Goal: Answer question/provide support

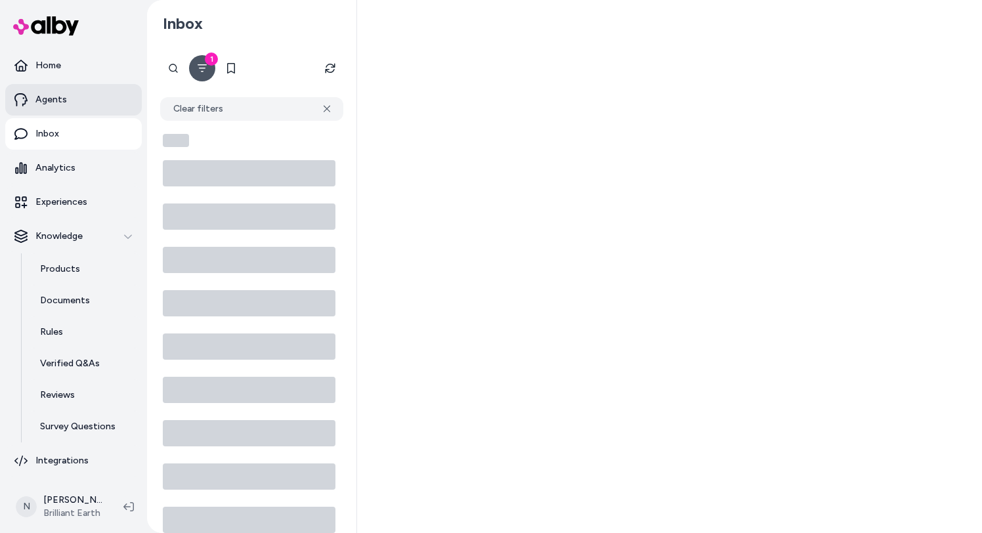
click at [83, 102] on link "Agents" at bounding box center [73, 100] width 137 height 32
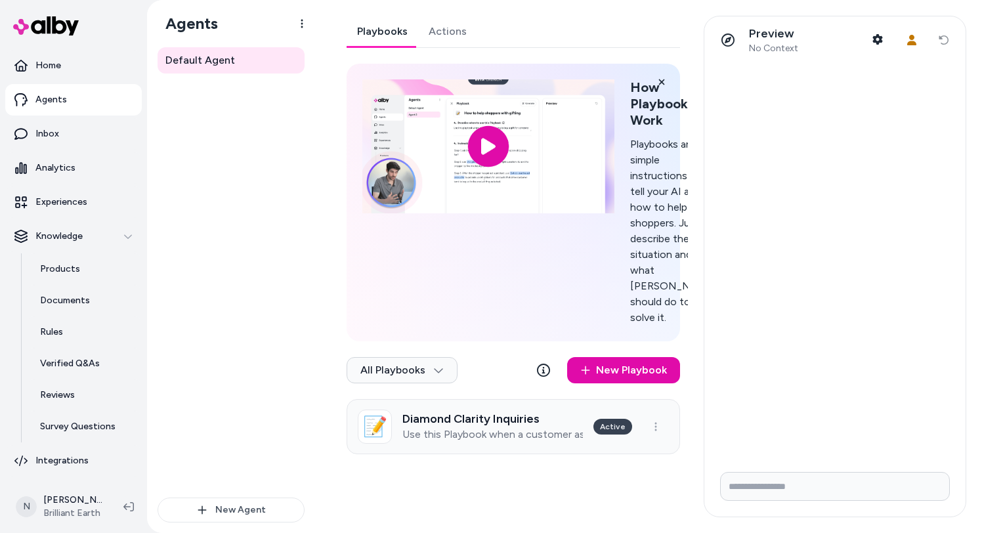
click at [506, 426] on h3 "Diamond Clarity Inquiries" at bounding box center [493, 418] width 181 height 13
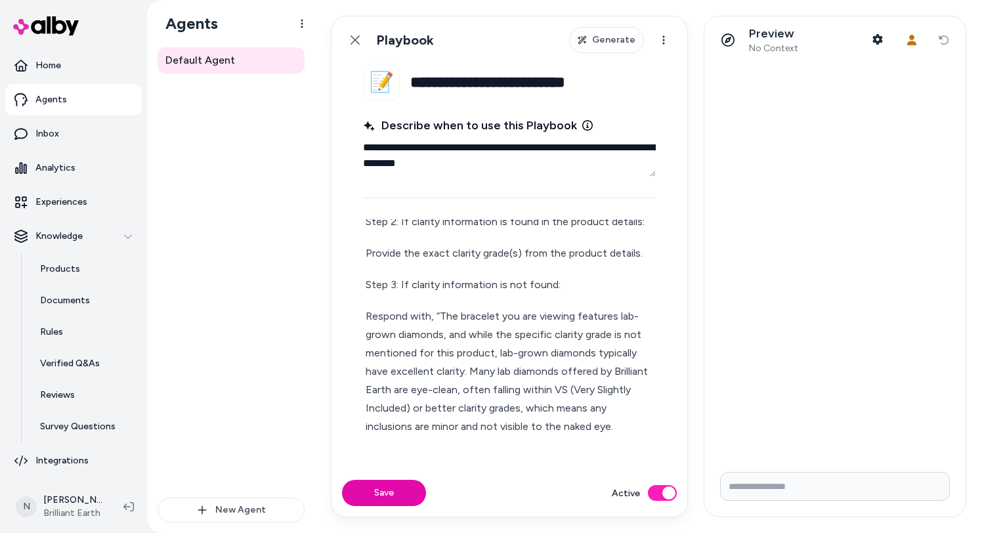
scroll to position [162, 0]
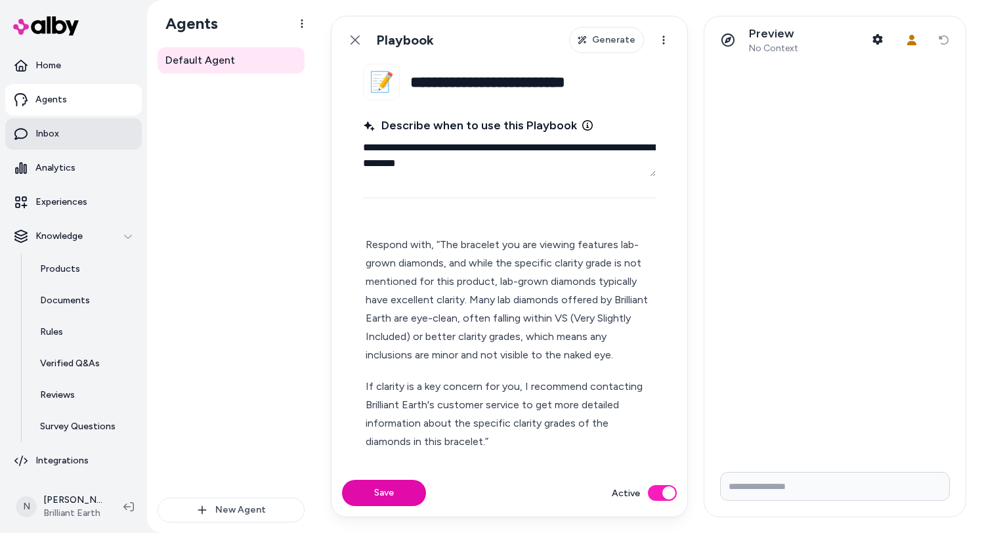
click at [89, 132] on link "Inbox" at bounding box center [73, 134] width 137 height 32
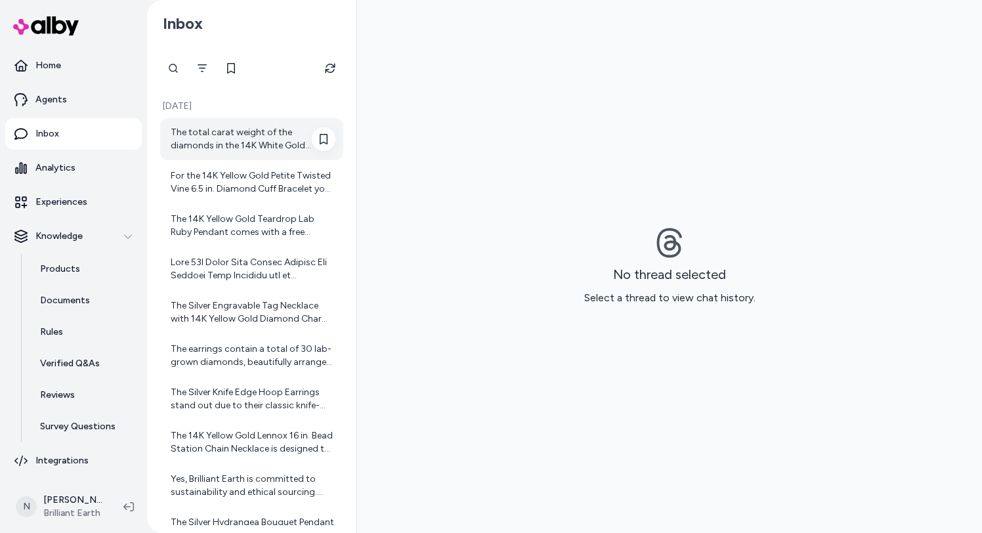
click at [263, 146] on div "The total carat weight of the diamonds in the 14K White Gold Medium Perfect Lux…" at bounding box center [253, 139] width 165 height 26
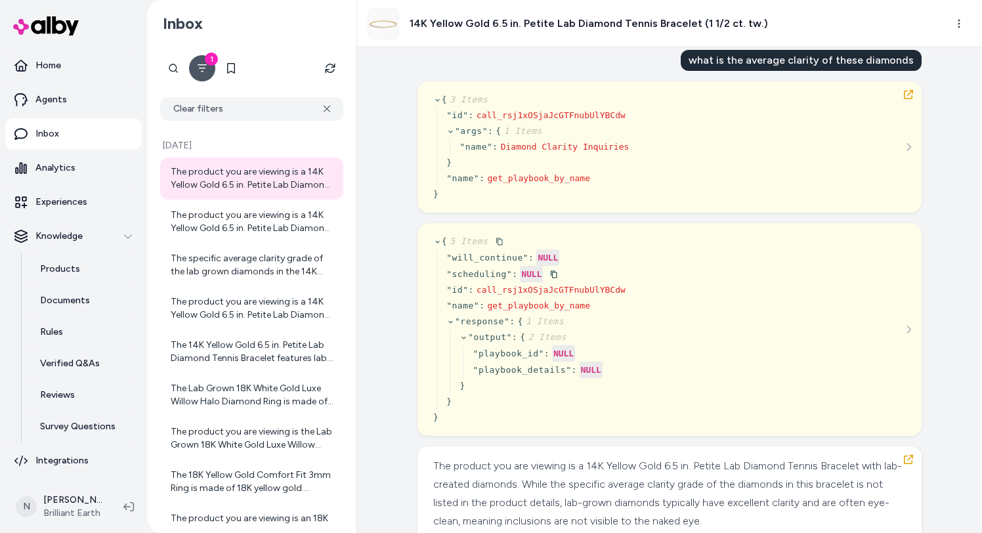
scroll to position [43, 0]
drag, startPoint x: 495, startPoint y: 146, endPoint x: 535, endPoint y: 146, distance: 39.4
click at [533, 146] on div "" name " : Diamond Clarity Inquiries" at bounding box center [552, 147] width 185 height 16
click at [535, 146] on span "Diamond Clarity Inquiries" at bounding box center [565, 146] width 129 height 10
drag, startPoint x: 502, startPoint y: 147, endPoint x: 630, endPoint y: 150, distance: 128.1
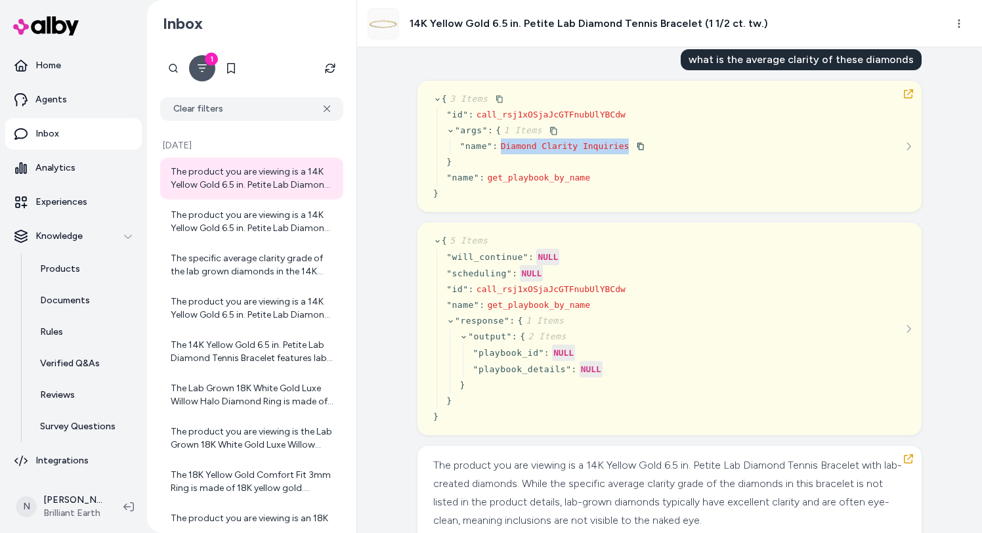
click at [630, 150] on div "" name " : Diamond Clarity Inquiries" at bounding box center [552, 147] width 185 height 16
copy span "Diamond Clarity Inquiries"
click at [393, 20] on img at bounding box center [383, 24] width 30 height 30
click at [392, 24] on img at bounding box center [383, 24] width 30 height 30
click at [454, 26] on h3 "14K Yellow Gold 6.5 in. Petite Lab Diamond Tennis Bracelet (1 1/2 ct. tw.)" at bounding box center [589, 24] width 359 height 16
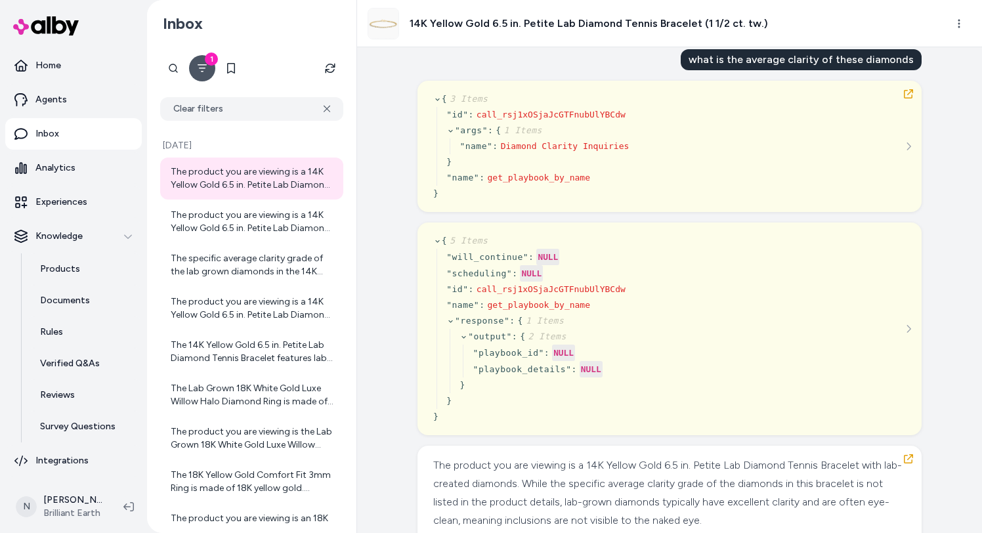
click at [454, 26] on h3 "14K Yellow Gold 6.5 in. Petite Lab Diamond Tennis Bracelet (1 1/2 ct. tw.)" at bounding box center [589, 24] width 359 height 16
click at [74, 266] on p "Products" at bounding box center [60, 269] width 40 height 13
click at [495, 24] on h3 "14K Yellow Gold 6.5 in. Petite Lab Diamond Tennis Bracelet (1 1/2 ct. tw.)" at bounding box center [589, 24] width 359 height 16
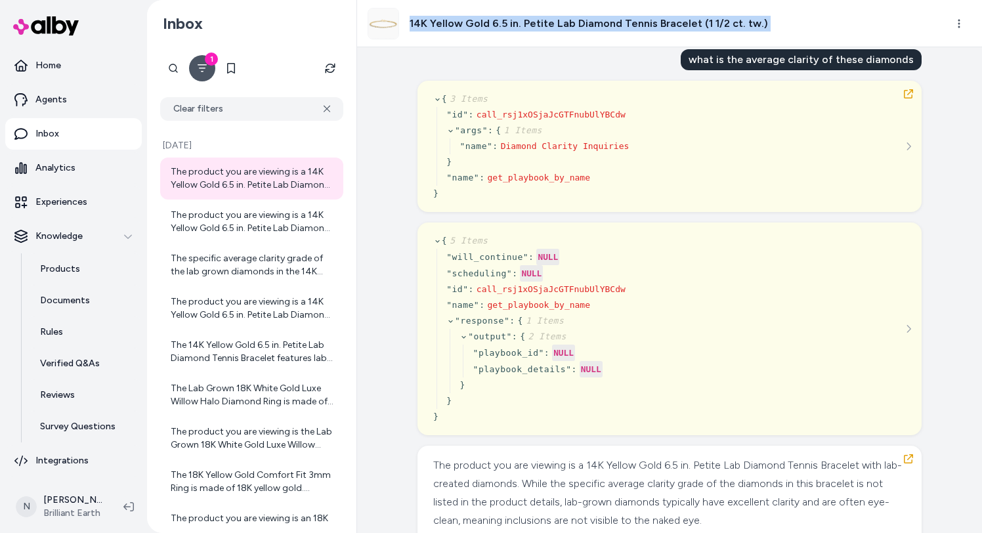
click at [495, 24] on h3 "14K Yellow Gold 6.5 in. Petite Lab Diamond Tennis Bracelet (1 1/2 ct. tw.)" at bounding box center [589, 24] width 359 height 16
copy div "14K Yellow Gold 6.5 in. Petite Lab Diamond Tennis Bracelet (1 1/2 ct. tw.)"
click at [91, 197] on link "Experiences" at bounding box center [73, 203] width 137 height 32
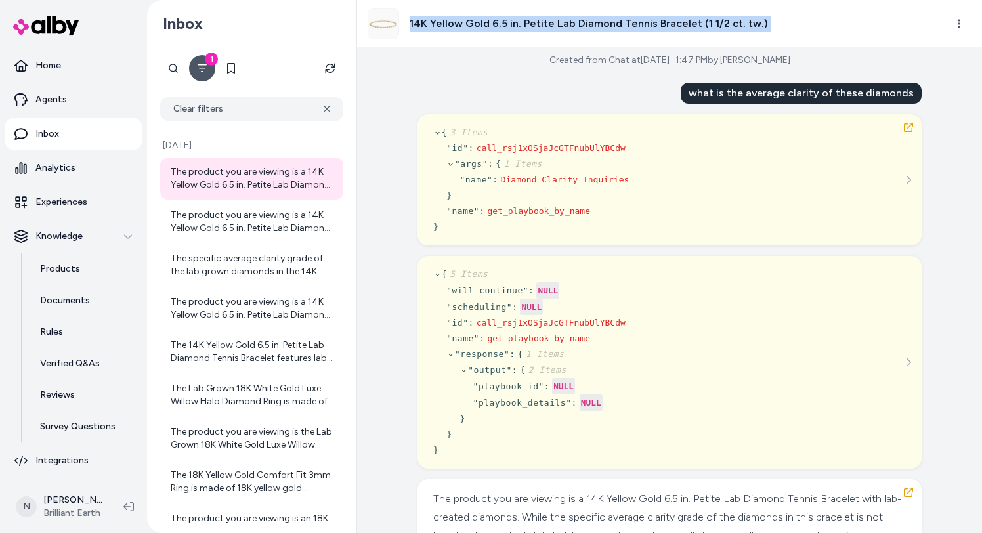
scroll to position [0, 0]
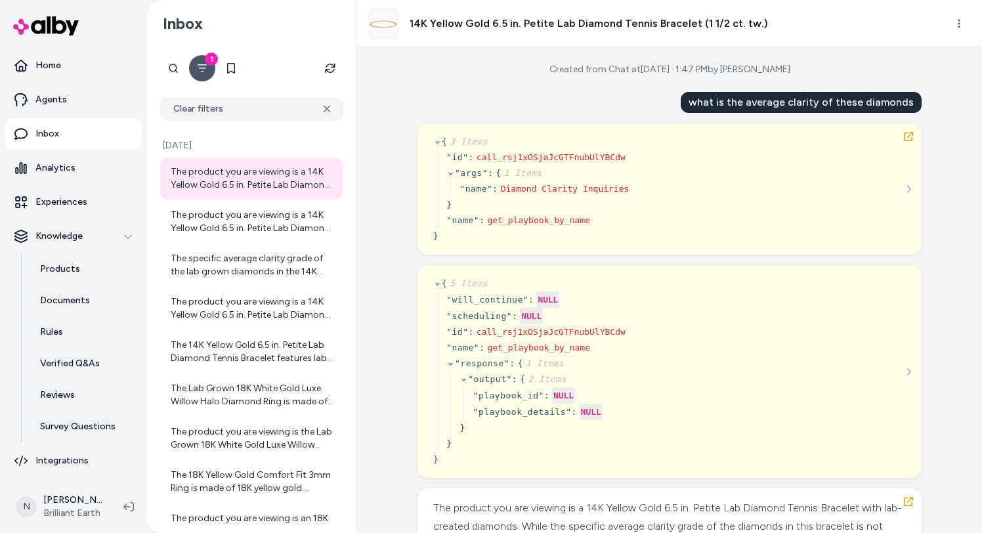
click at [789, 100] on div "what is the average clarity of these diamonds" at bounding box center [801, 102] width 241 height 21
copy div "what is the average clarity of these diamonds"
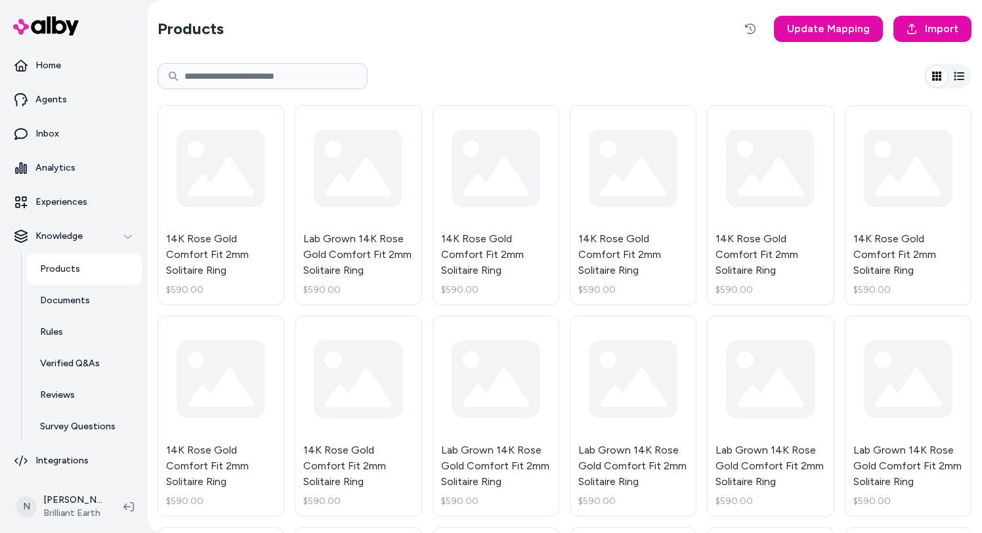
click at [302, 74] on input at bounding box center [263, 76] width 210 height 26
paste input "**********"
type input "**********"
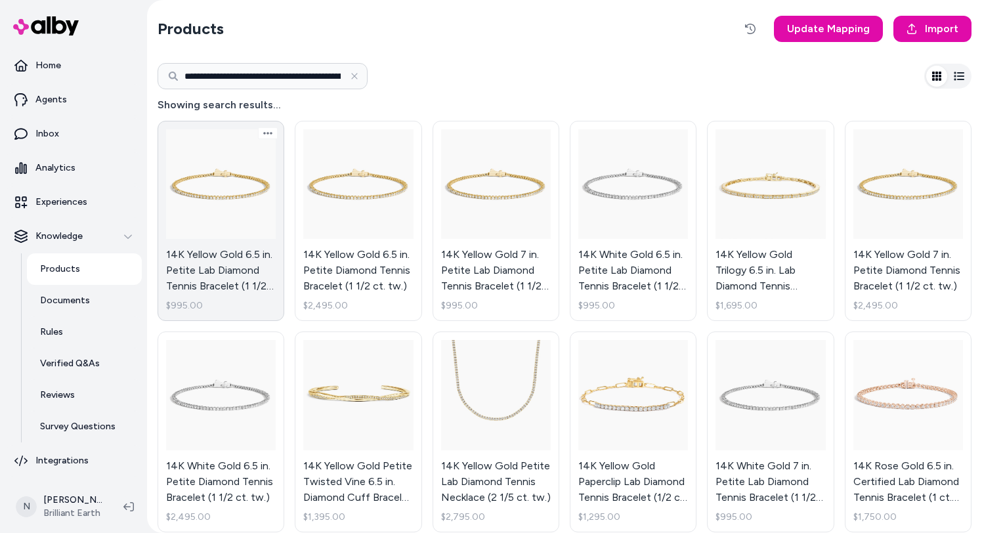
click at [234, 188] on link "14K Yellow Gold 6.5 in. Petite Lab Diamond Tennis Bracelet (1 1/2 ct. tw.) $995…" at bounding box center [221, 221] width 127 height 200
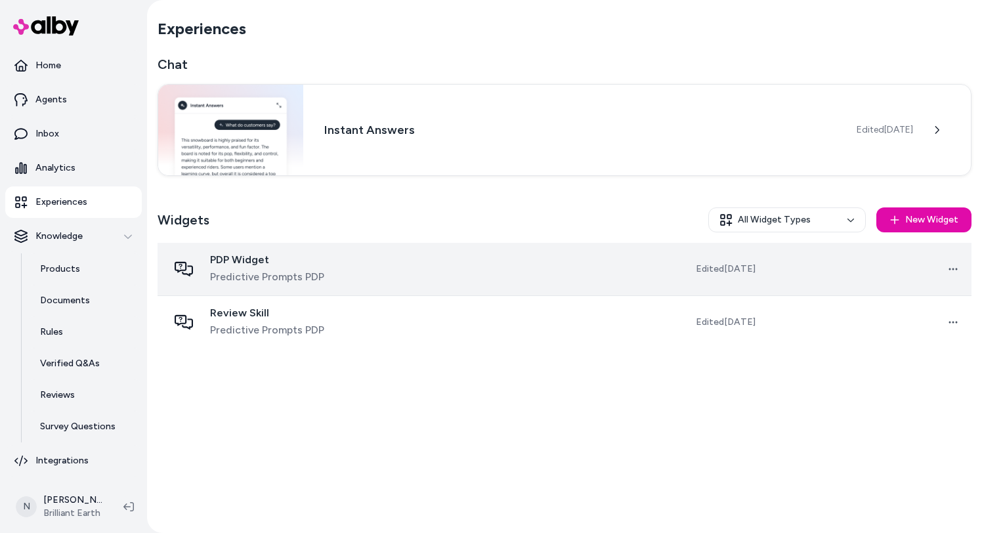
click at [221, 271] on span "Predictive Prompts PDP" at bounding box center [267, 277] width 114 height 16
click at [254, 257] on span "PDP Widget" at bounding box center [267, 260] width 114 height 13
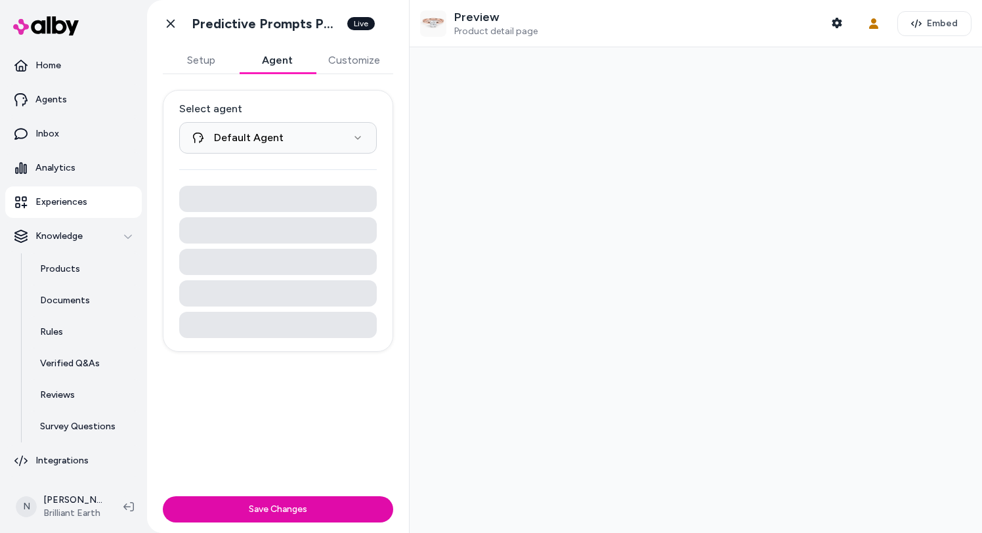
click at [290, 62] on button "Agent" at bounding box center [277, 60] width 76 height 26
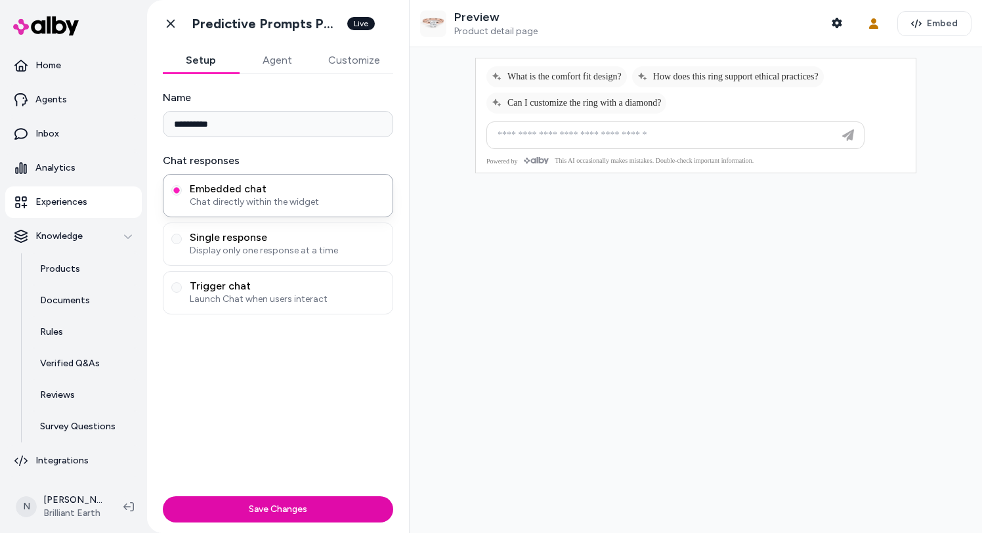
click at [216, 60] on button "Setup" at bounding box center [201, 60] width 76 height 26
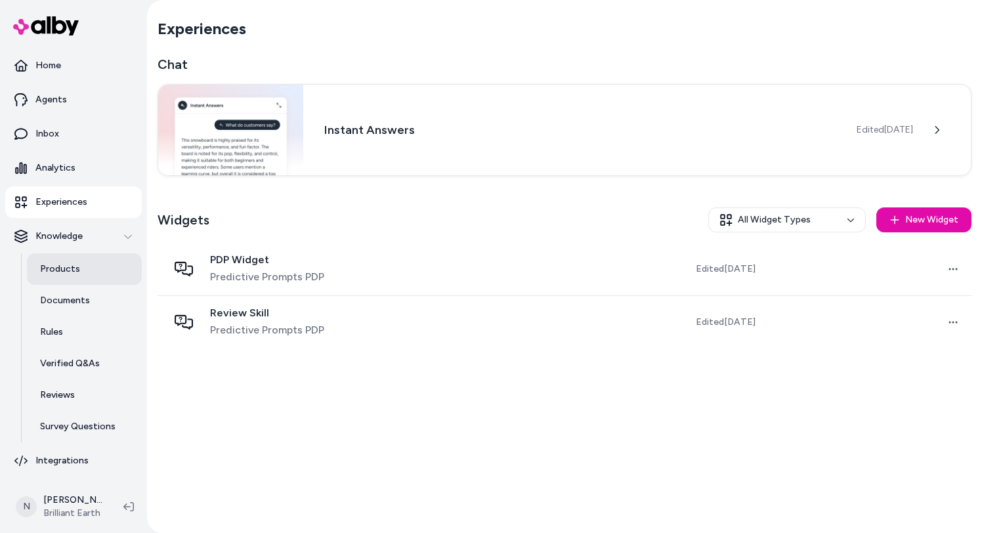
click at [70, 280] on link "Products" at bounding box center [84, 270] width 115 height 32
click at [91, 275] on link "Products" at bounding box center [84, 270] width 115 height 32
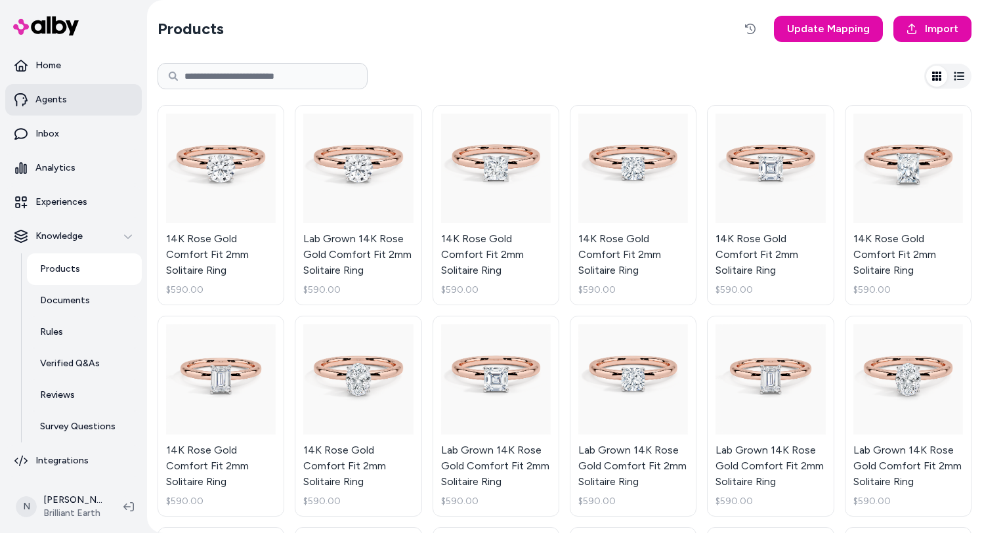
click at [86, 112] on link "Agents" at bounding box center [73, 100] width 137 height 32
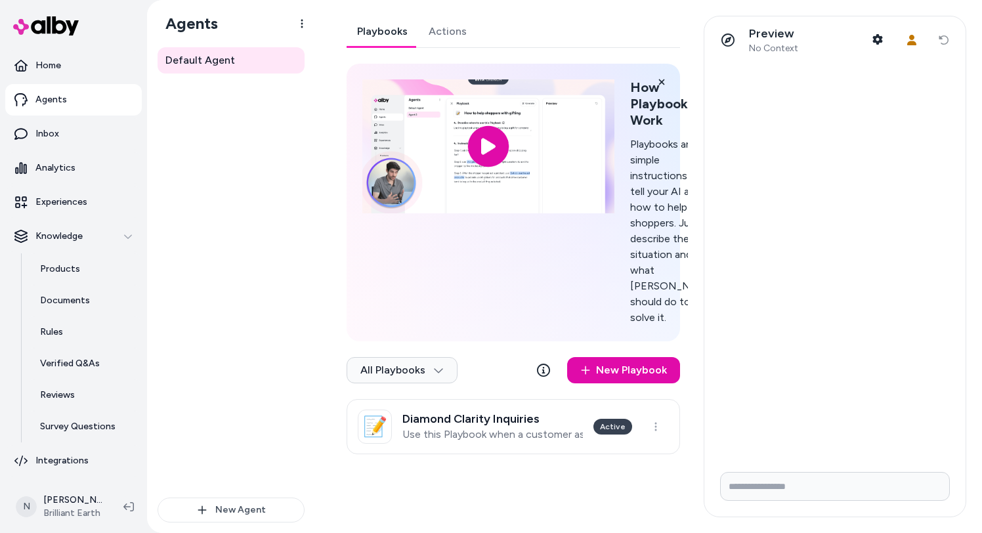
click at [428, 39] on link "Actions" at bounding box center [447, 32] width 59 height 32
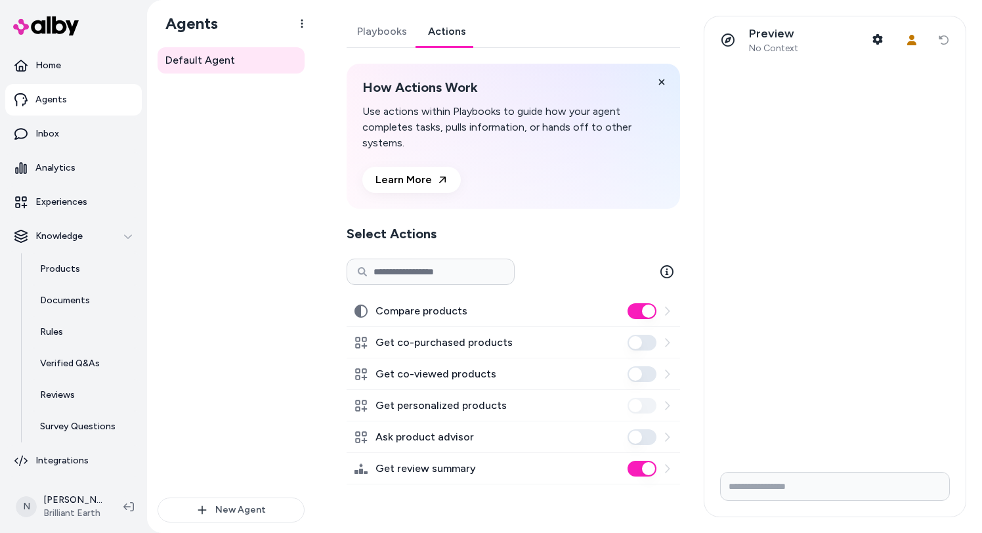
click at [799, 489] on input "Write your prompt here" at bounding box center [835, 486] width 230 height 29
type input "**********"
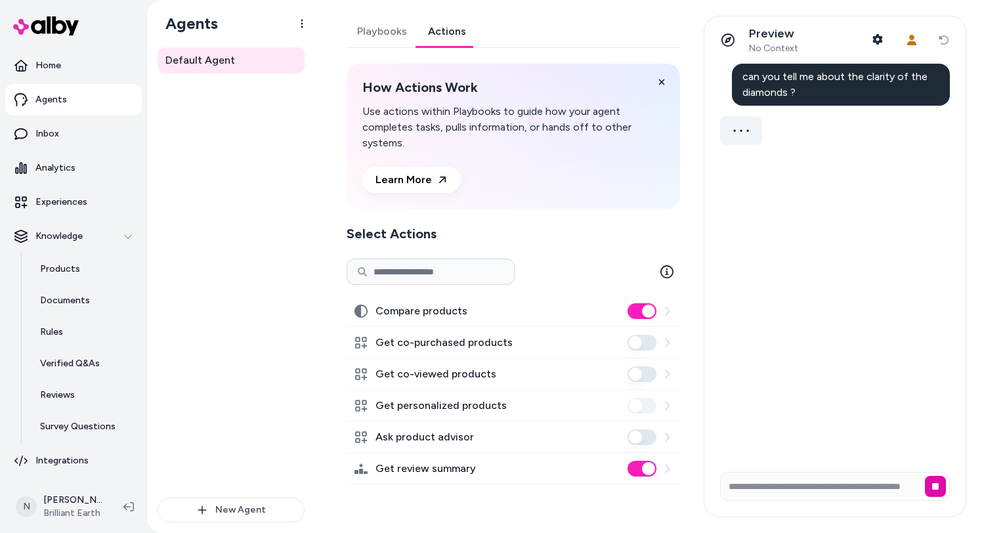
click at [765, 47] on span "No Context" at bounding box center [773, 49] width 49 height 12
click at [727, 41] on icon at bounding box center [728, 39] width 13 height 13
click at [879, 38] on icon "button" at bounding box center [878, 39] width 10 height 11
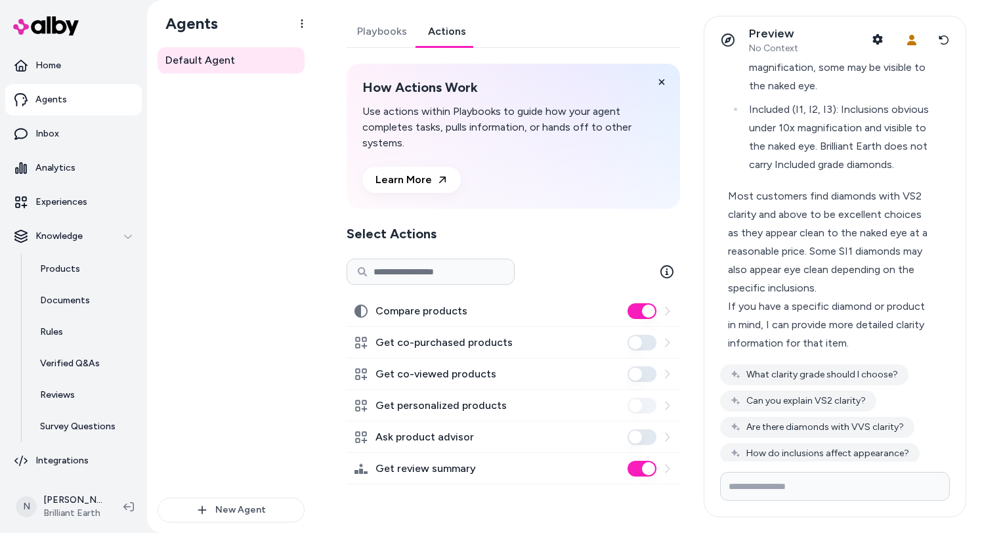
scroll to position [678, 0]
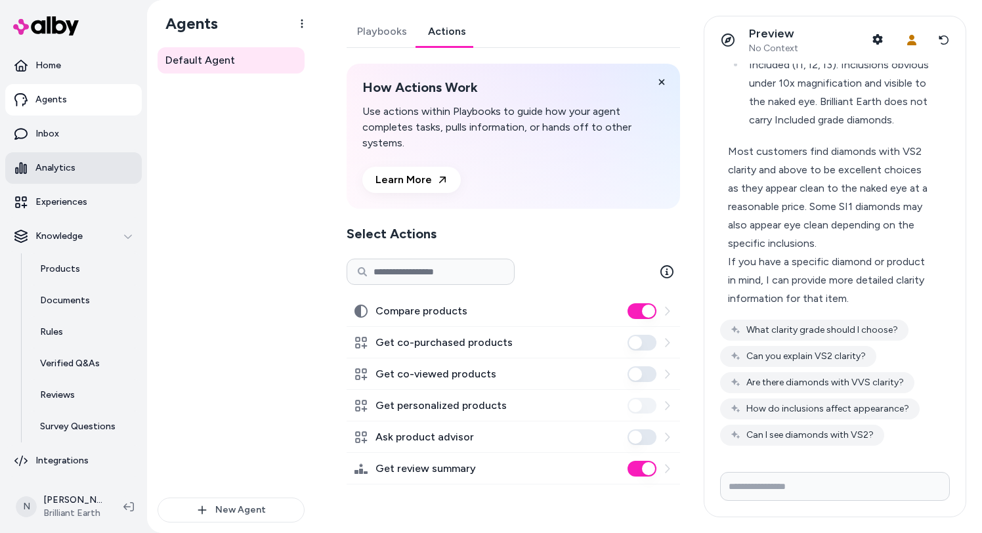
click at [80, 174] on link "Analytics" at bounding box center [73, 168] width 137 height 32
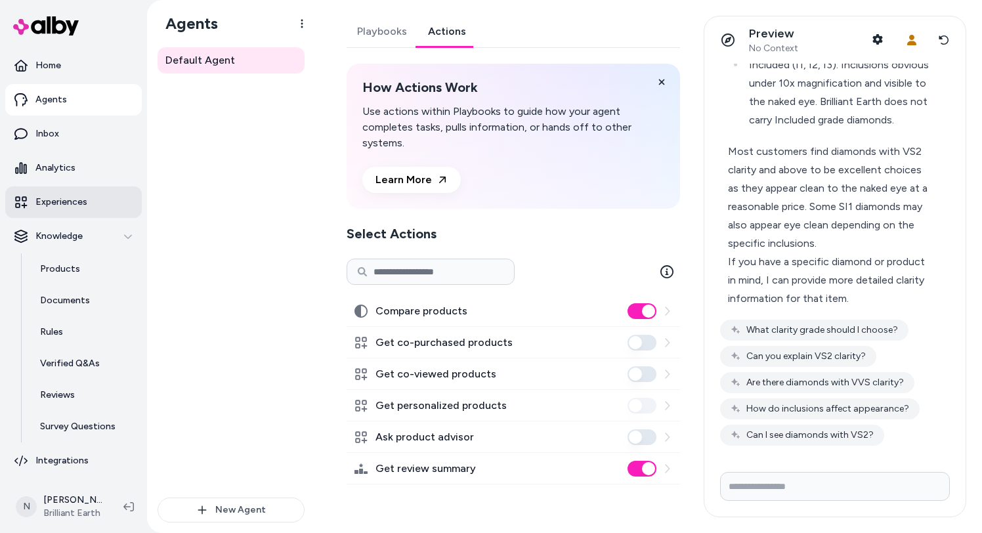
click at [80, 197] on p "Experiences" at bounding box center [61, 202] width 52 height 13
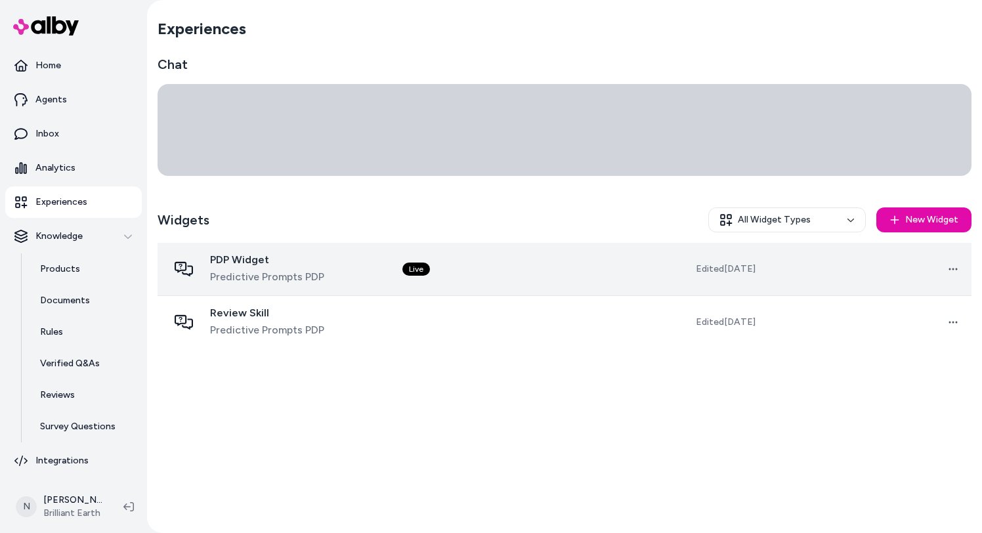
click at [280, 273] on span "Predictive Prompts PDP" at bounding box center [267, 277] width 114 height 16
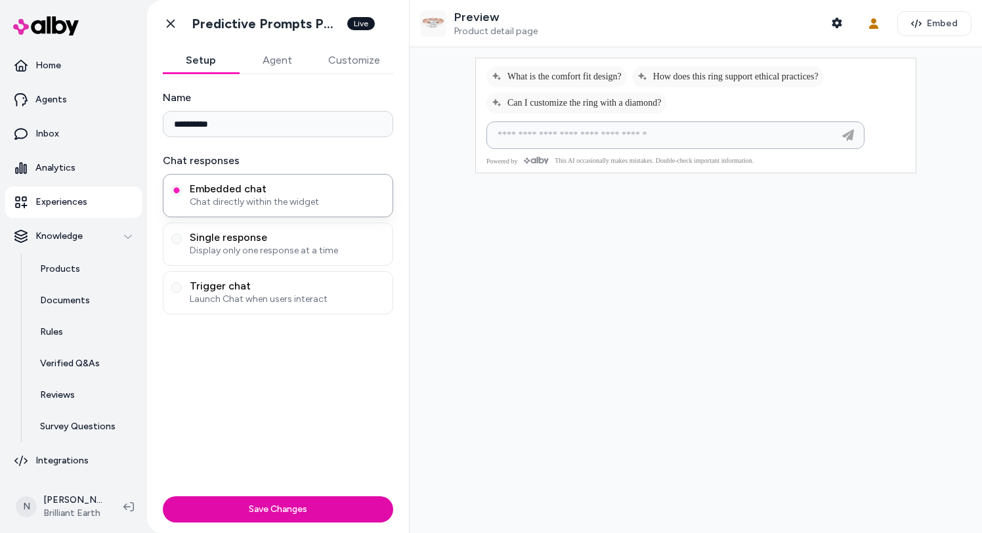
click at [651, 143] on input at bounding box center [662, 135] width 345 height 16
type input "**********"
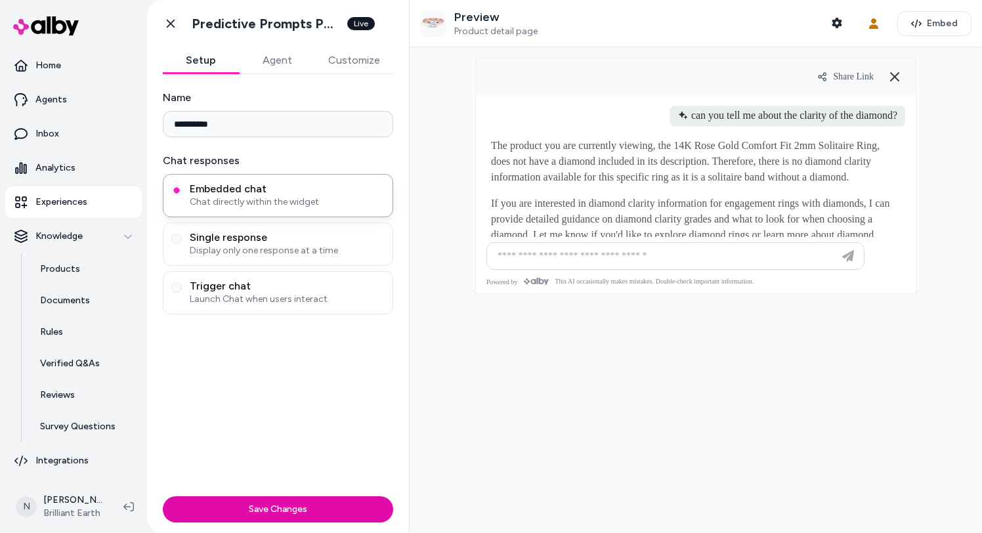
click at [859, 76] on span "Share Link" at bounding box center [853, 77] width 41 height 11
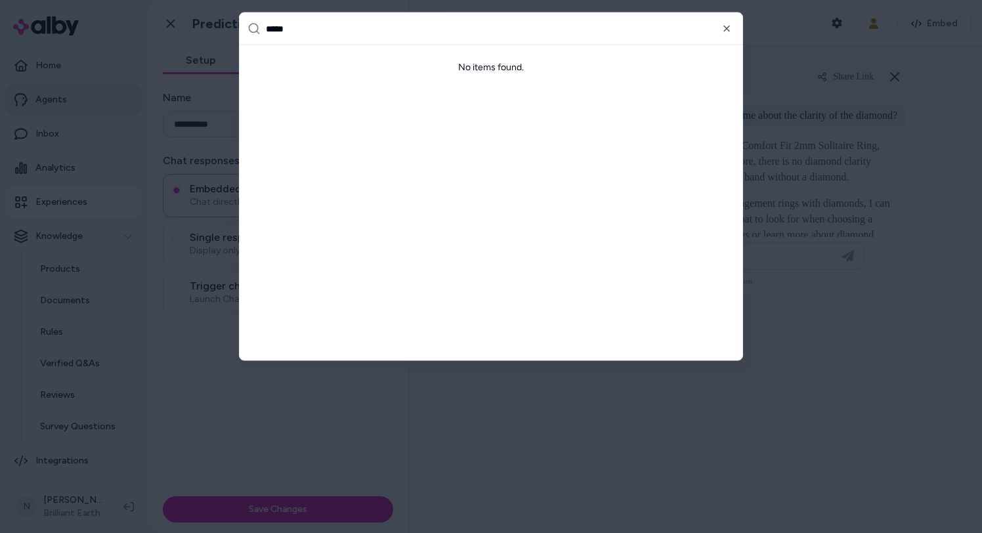
type input "****"
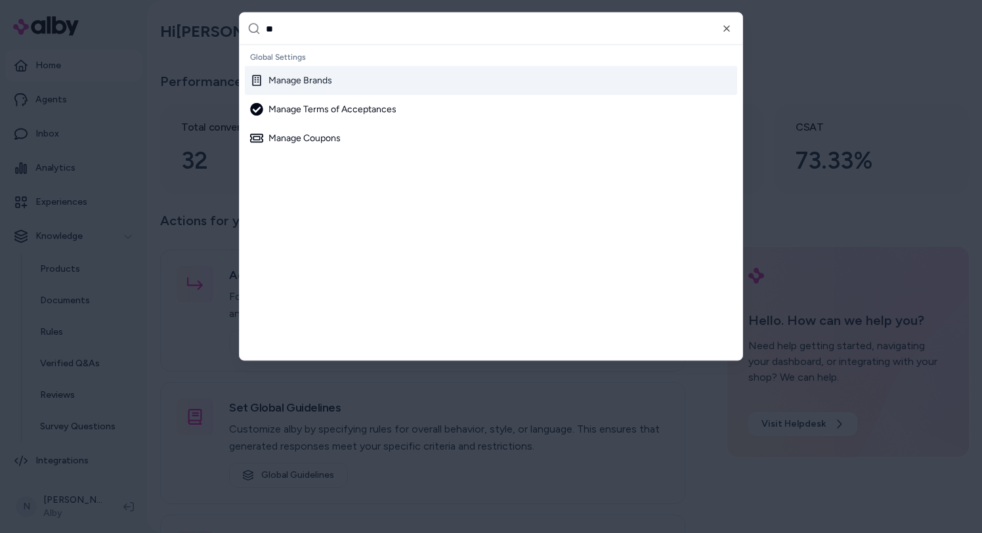
type input "***"
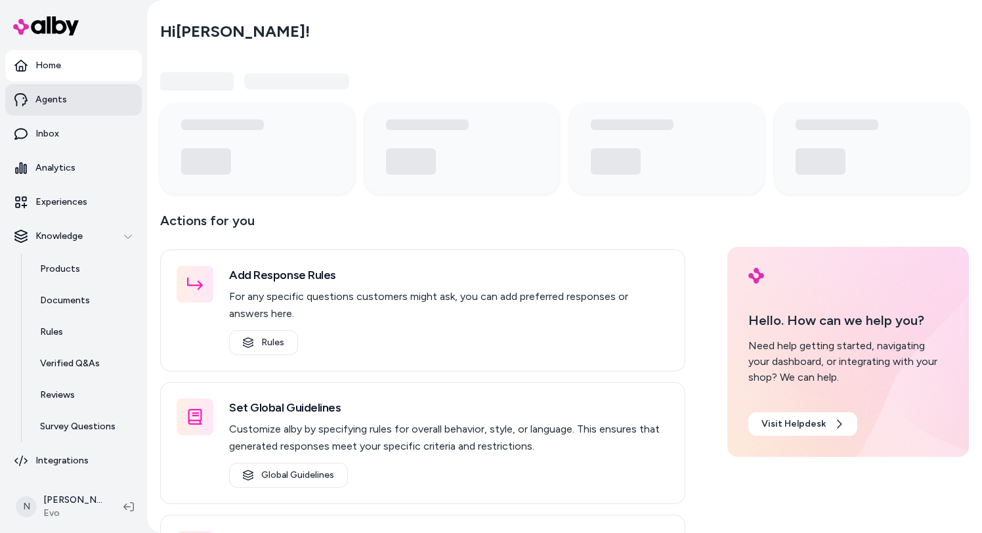
click at [76, 99] on link "Agents" at bounding box center [73, 100] width 137 height 32
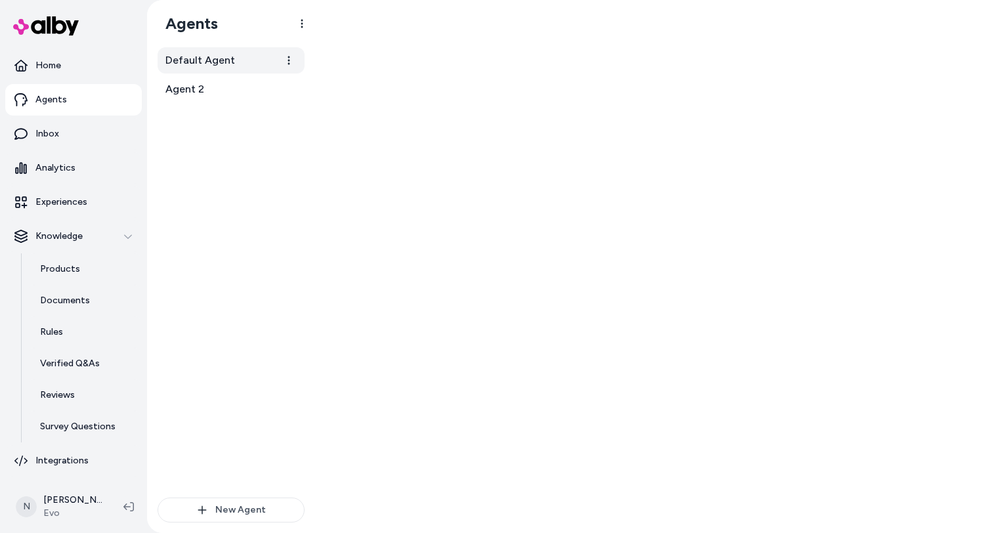
click at [245, 64] on link "Default Agent" at bounding box center [231, 60] width 147 height 26
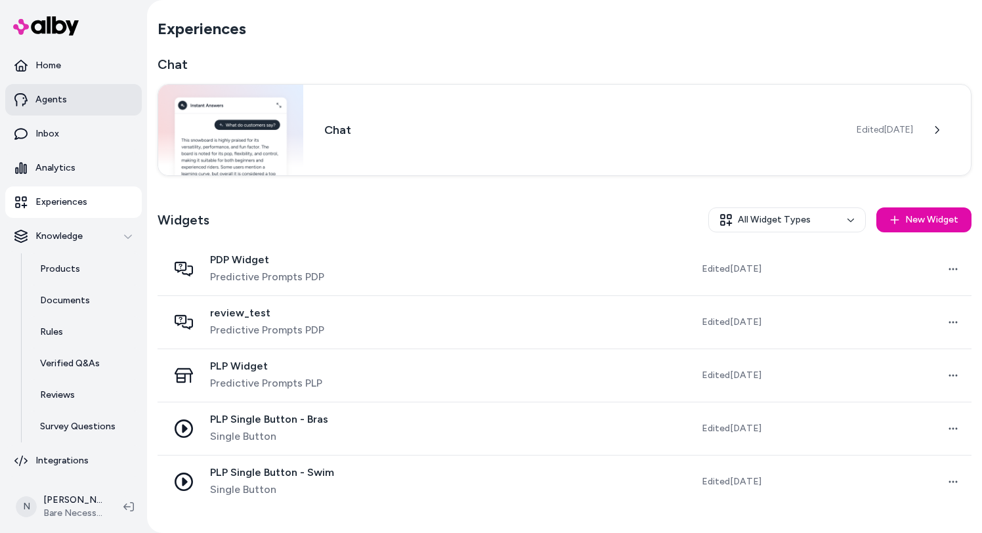
click at [83, 108] on link "Agents" at bounding box center [73, 100] width 137 height 32
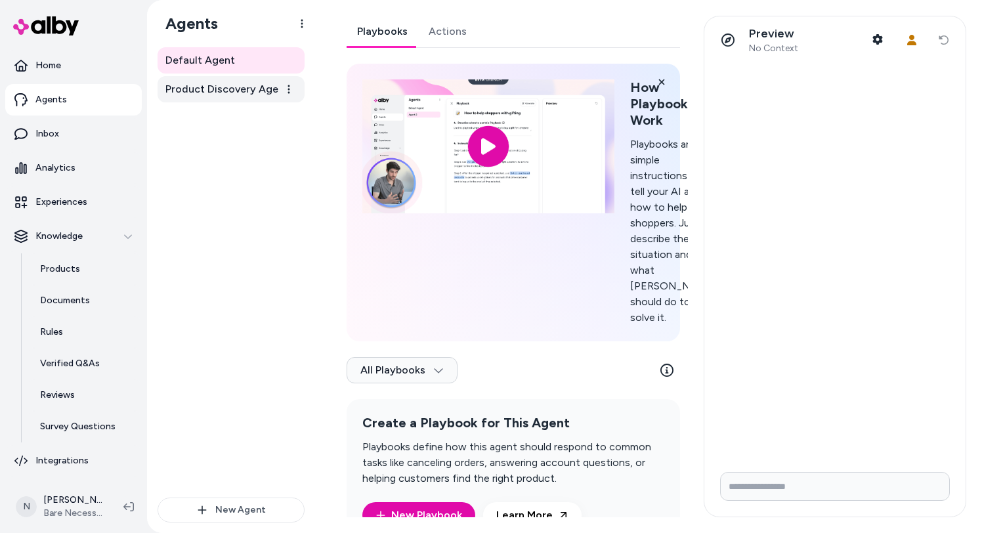
click at [250, 91] on span "Product Discovery Agent" at bounding box center [226, 89] width 123 height 16
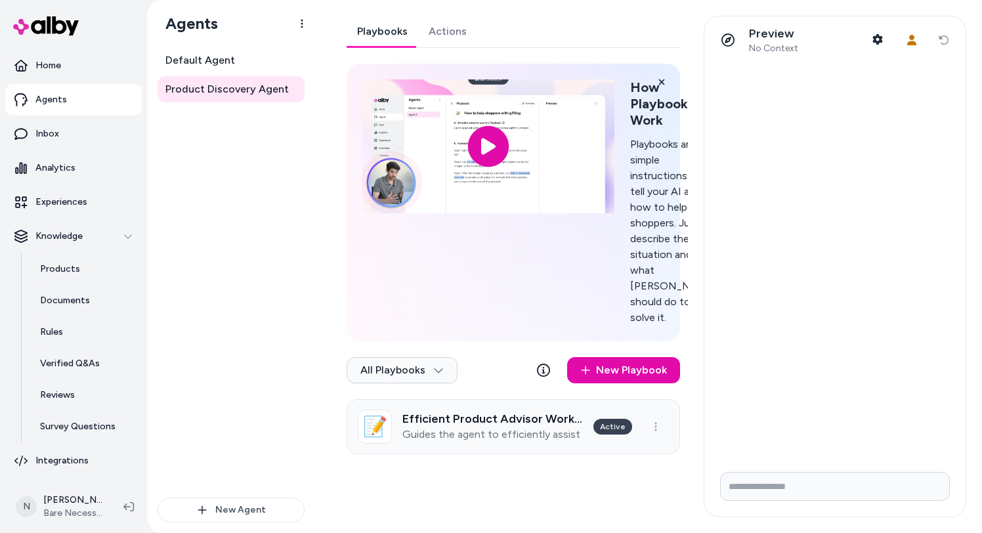
click at [533, 426] on h3 "Efficient Product Advisor Workflow" at bounding box center [493, 418] width 181 height 13
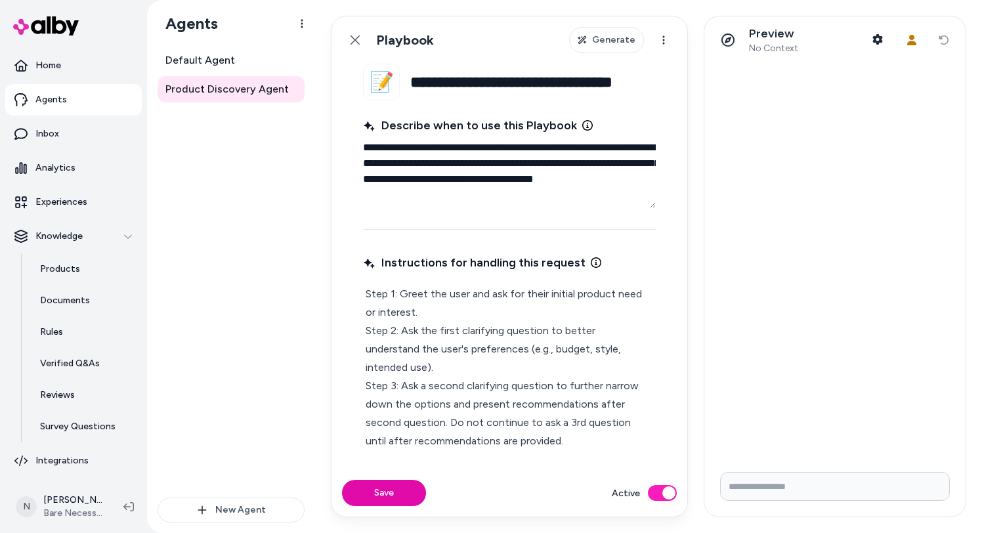
click at [787, 491] on input "Write your prompt here" at bounding box center [835, 486] width 230 height 29
type input "**********"
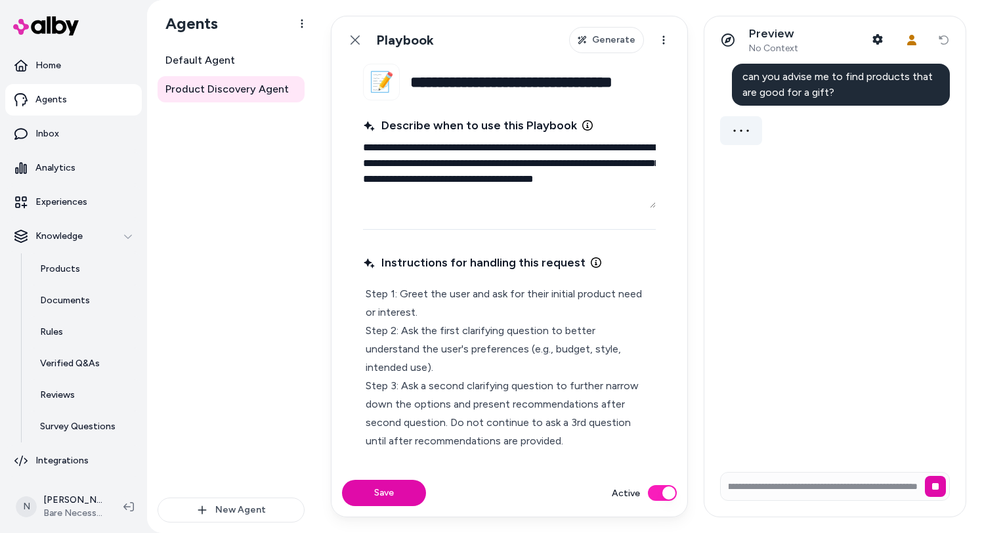
scroll to position [0, 0]
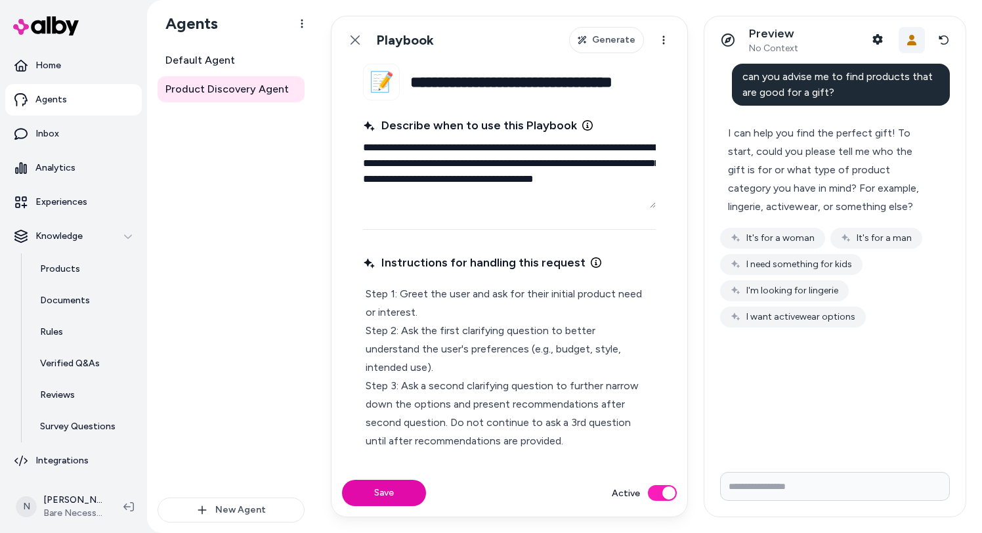
click at [913, 46] on button "User Context" at bounding box center [912, 40] width 26 height 26
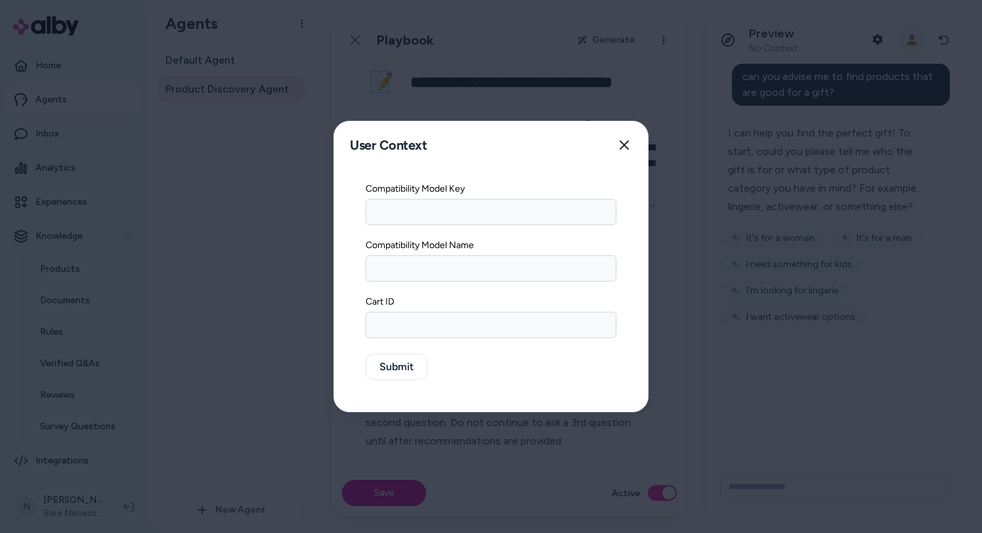
type textarea "*"
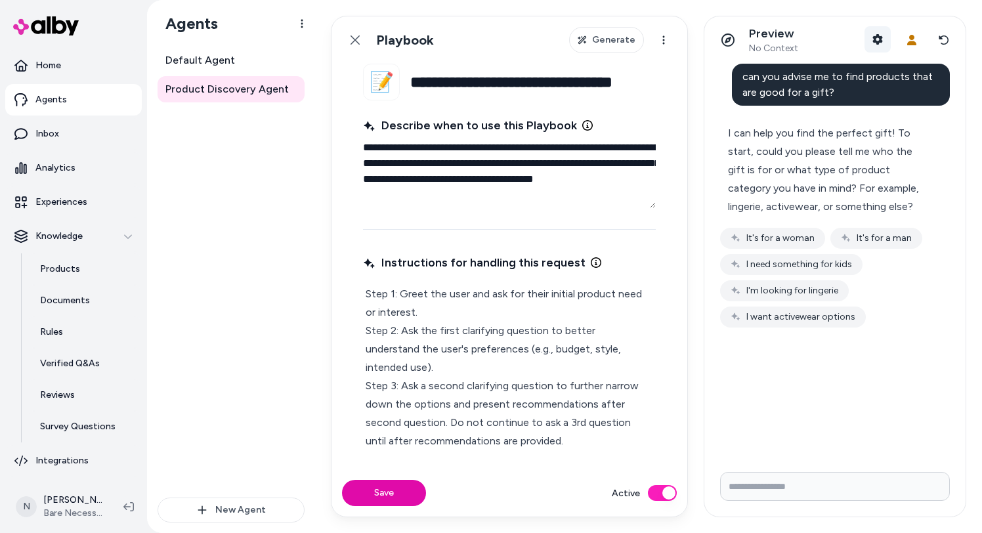
click at [878, 46] on button "Shopper Context" at bounding box center [878, 39] width 26 height 26
click at [868, 241] on button "It's for a man" at bounding box center [877, 238] width 92 height 21
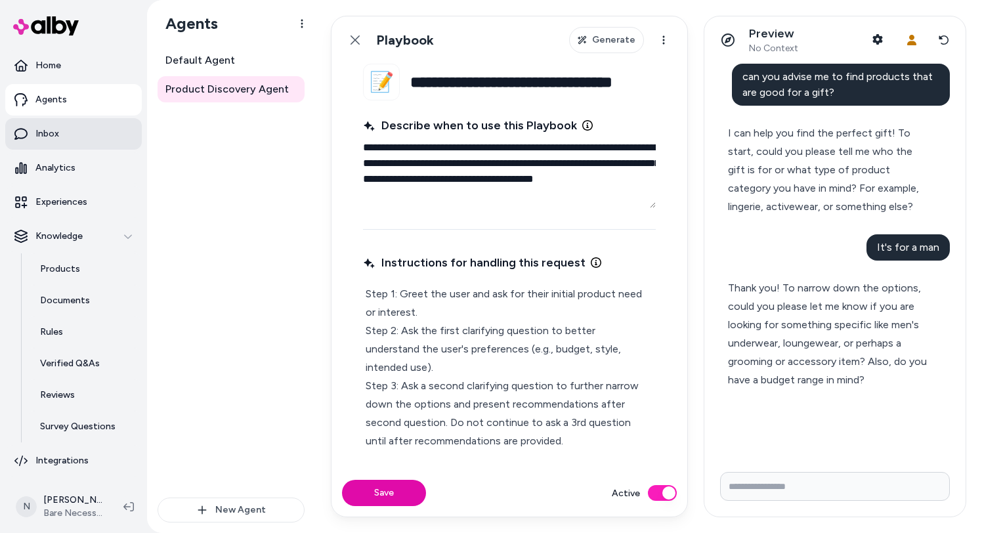
click at [77, 145] on link "Inbox" at bounding box center [73, 134] width 137 height 32
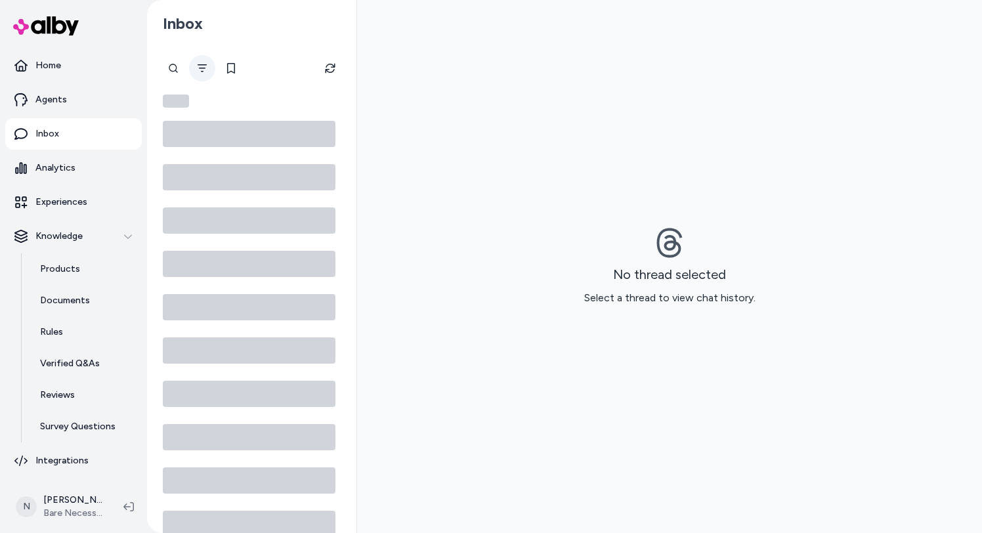
click at [201, 70] on icon "Filter" at bounding box center [202, 68] width 11 height 11
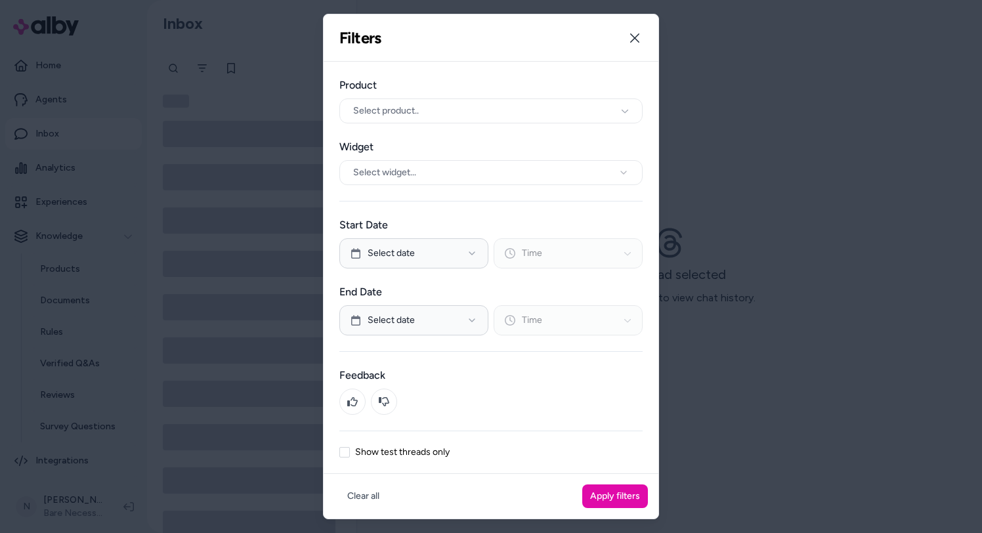
click at [389, 453] on label "Show test threads only" at bounding box center [402, 452] width 95 height 9
click at [350, 453] on button "Show test threads only" at bounding box center [345, 452] width 11 height 11
click at [633, 498] on button "Apply filters" at bounding box center [616, 497] width 66 height 24
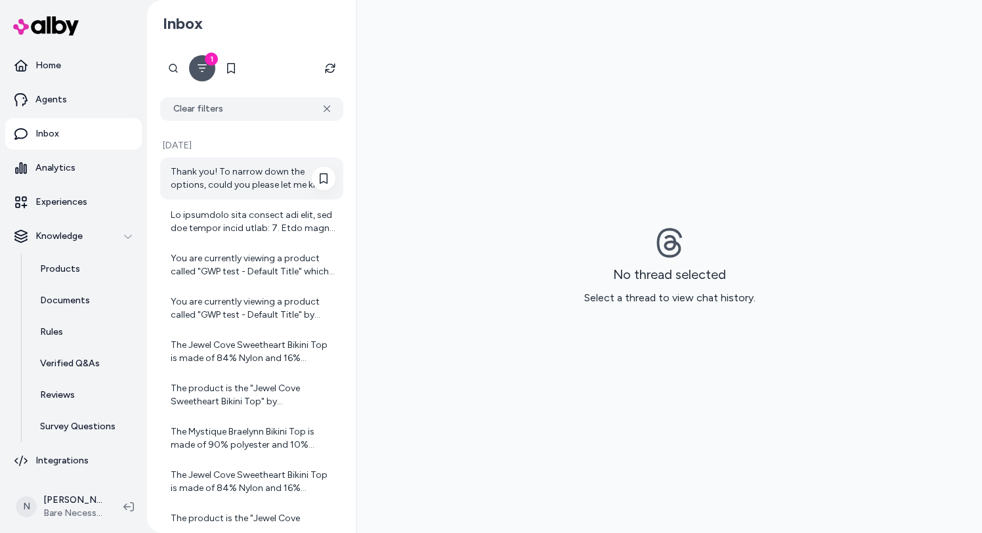
click at [275, 183] on div "Thank you! To narrow down the options, could you please let me know if you are …" at bounding box center [253, 178] width 165 height 26
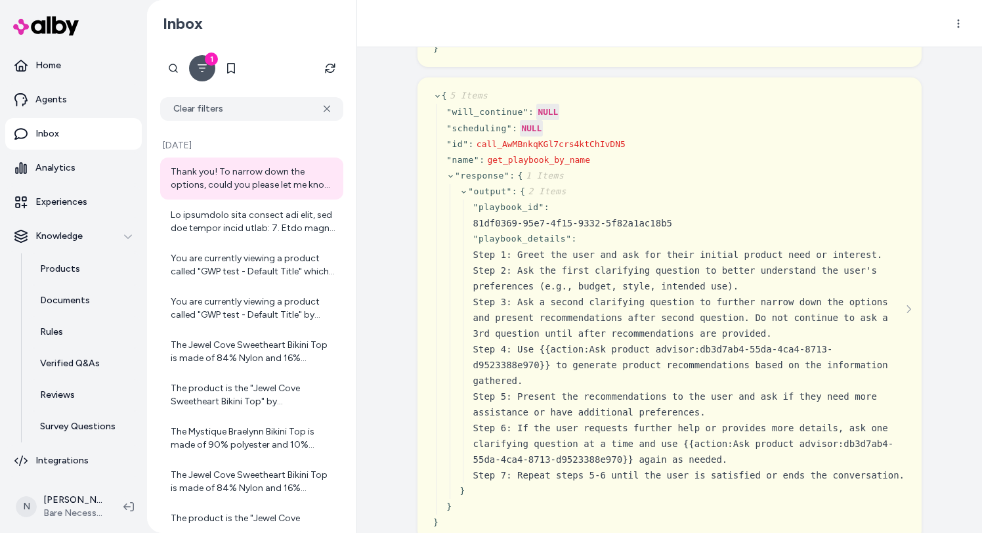
scroll to position [188, 0]
